Goal: Check status

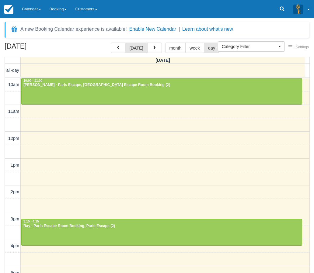
select select
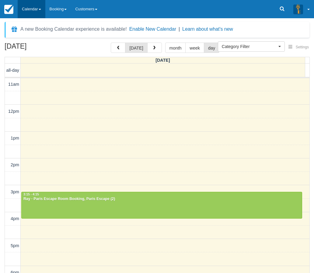
click at [26, 14] on link "Calendar" at bounding box center [32, 9] width 28 height 18
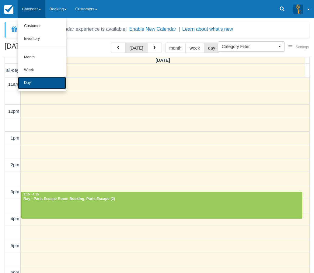
click at [27, 82] on link "Day" at bounding box center [42, 83] width 48 height 13
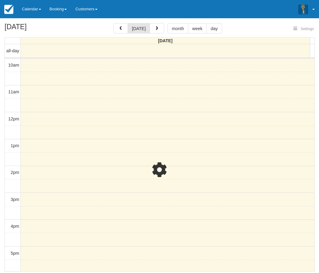
select select
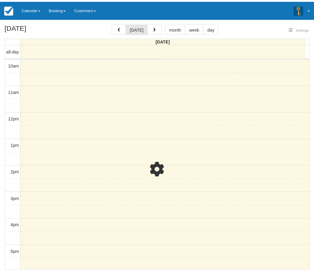
scroll to position [27, 0]
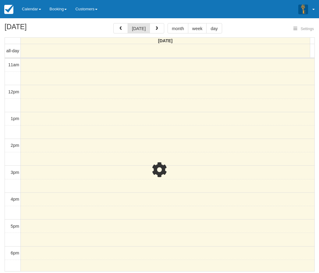
select select
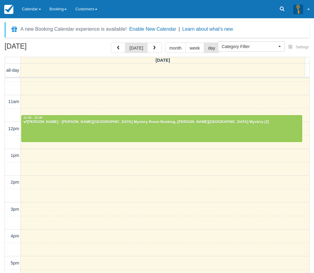
scroll to position [0, 0]
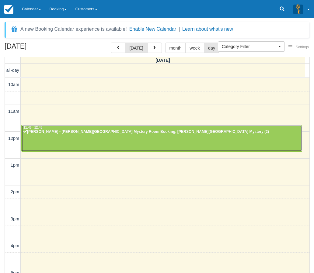
click at [74, 139] on div at bounding box center [162, 138] width 280 height 26
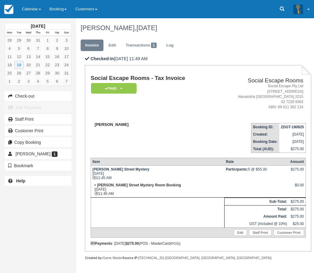
click at [101, 125] on strong "[PERSON_NAME]" at bounding box center [112, 124] width 34 height 5
drag, startPoint x: 101, startPoint y: 125, endPoint x: 107, endPoint y: 125, distance: 5.5
click at [107, 125] on strong "[PERSON_NAME]" at bounding box center [112, 124] width 34 height 5
click at [102, 124] on strong "[PERSON_NAME]" at bounding box center [112, 124] width 34 height 5
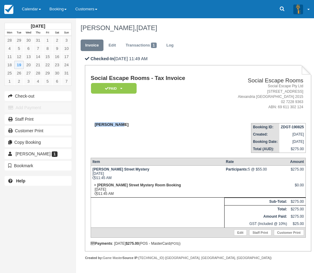
drag, startPoint x: 102, startPoint y: 124, endPoint x: 108, endPoint y: 125, distance: 6.8
click at [108, 125] on strong "[PERSON_NAME]" at bounding box center [112, 124] width 34 height 5
copy strong "[PERSON_NAME]"
click at [7, 220] on div "[DATE] Mon Tue Wed Thu Fri Sat Sun 28 29 30 31 1 2 3 4 5 6 7 8 9 10 11 12 13 14…" at bounding box center [38, 136] width 76 height 273
click at [129, 141] on td "[PERSON_NAME]" at bounding box center [152, 135] width 123 height 35
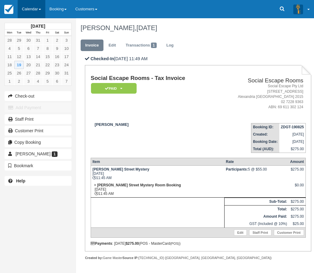
click at [30, 10] on link "Calendar" at bounding box center [32, 9] width 28 height 18
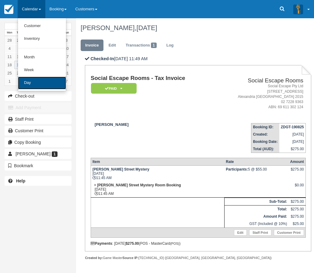
click at [42, 86] on link "Day" at bounding box center [42, 83] width 48 height 13
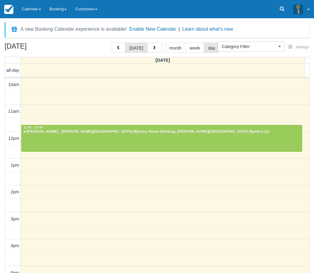
select select
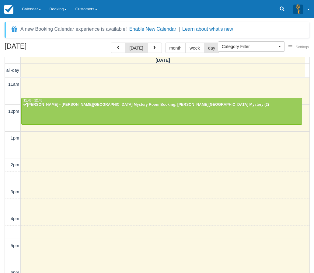
click at [2, 212] on div "[DATE] [DATE] month week day [DATE] all-day 10am 11am 12pm 1pm 2pm 3pm 4pm 5pm …" at bounding box center [157, 167] width 314 height 249
click at [0, 117] on div "[DATE] [DATE] month week day [DATE] all-day 10am 11am 12pm 1pm 2pm 3pm 4pm 5pm …" at bounding box center [157, 167] width 314 height 249
